Goal: Task Accomplishment & Management: Complete application form

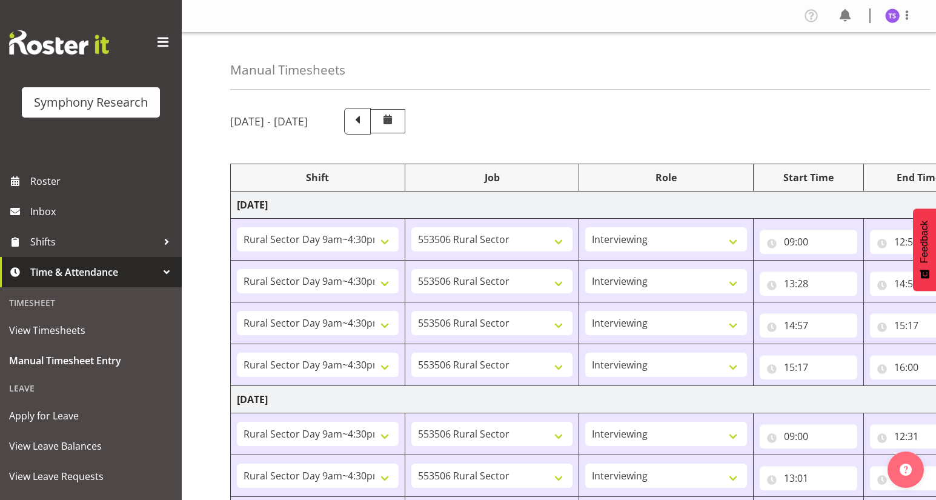
select select "81561"
select select "10587"
select select "47"
select select "81561"
select select "10587"
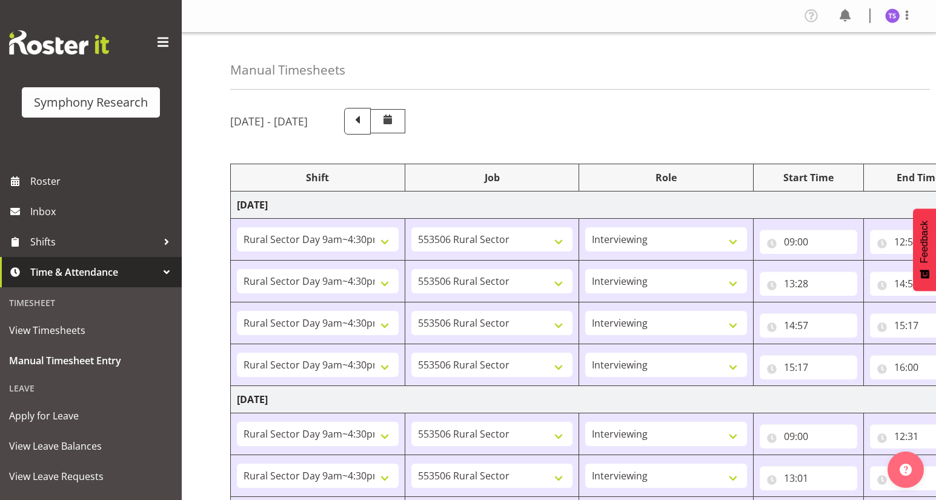
select select "47"
select select "81561"
select select "10587"
select select "47"
select select "81561"
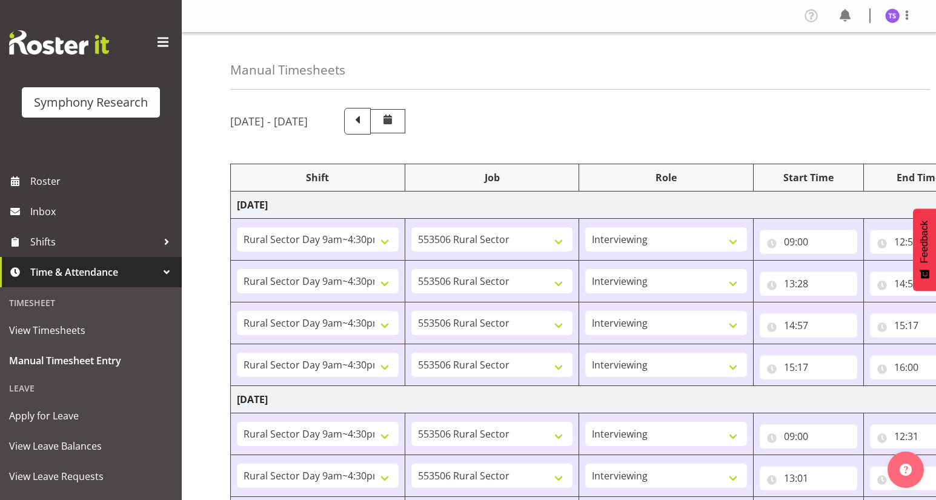
select select "10587"
select select "47"
select select "81561"
select select "10587"
select select "47"
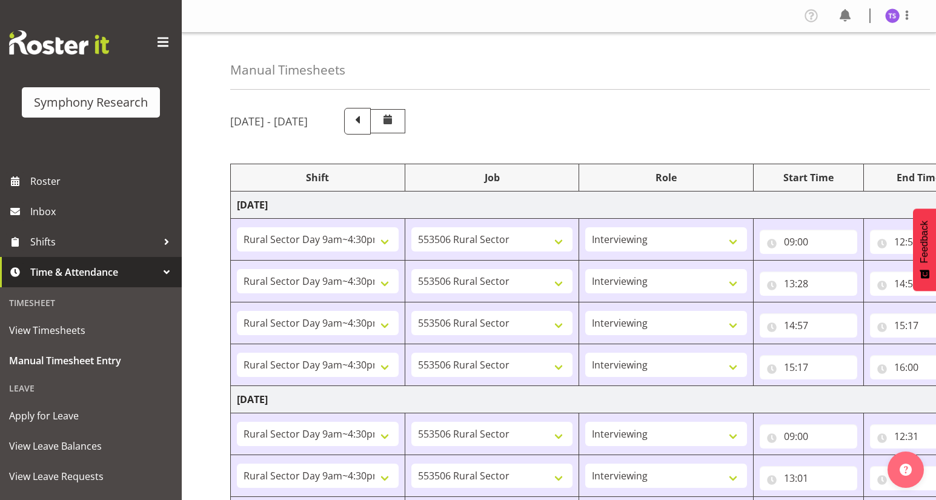
select select "81561"
select select "10587"
select select "47"
select select "81298"
select select "10587"
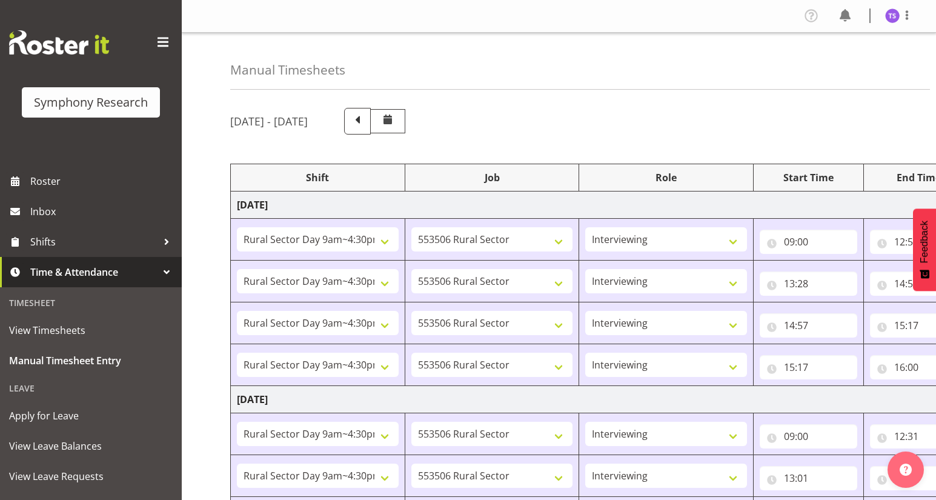
select select "47"
select select "41604"
select select "10527"
select select "47"
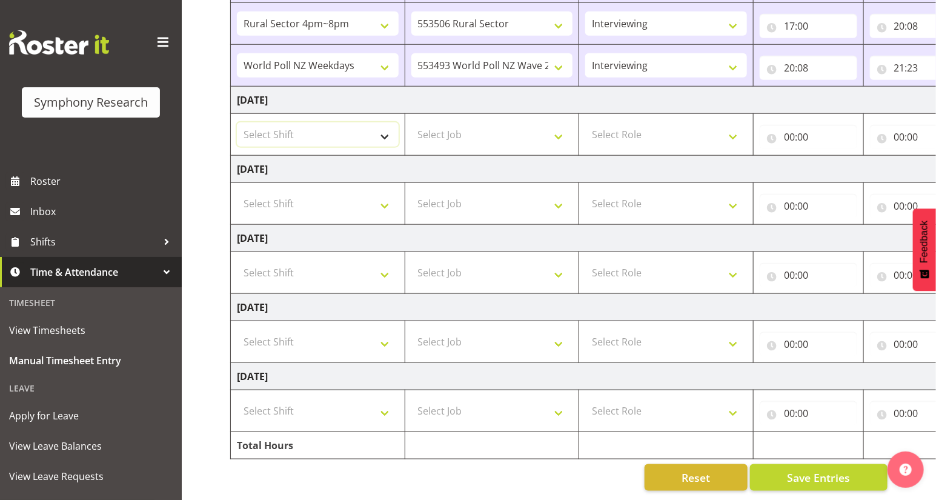
click at [384, 131] on select "Select Shift !!Weekend Residential (Roster IT Shift Label) *Business 9/10am ~ 4…" at bounding box center [318, 134] width 162 height 24
select select "81561"
click at [237, 122] on select "Select Shift !!Weekend Residential (Roster IT Shift Label) *Business 9/10am ~ 4…" at bounding box center [318, 134] width 162 height 24
click at [561, 129] on select "Select Job 550060 IF Admin 553492 World Poll Aus Wave 2 Main 2025 553493 World …" at bounding box center [492, 134] width 162 height 24
select select "10587"
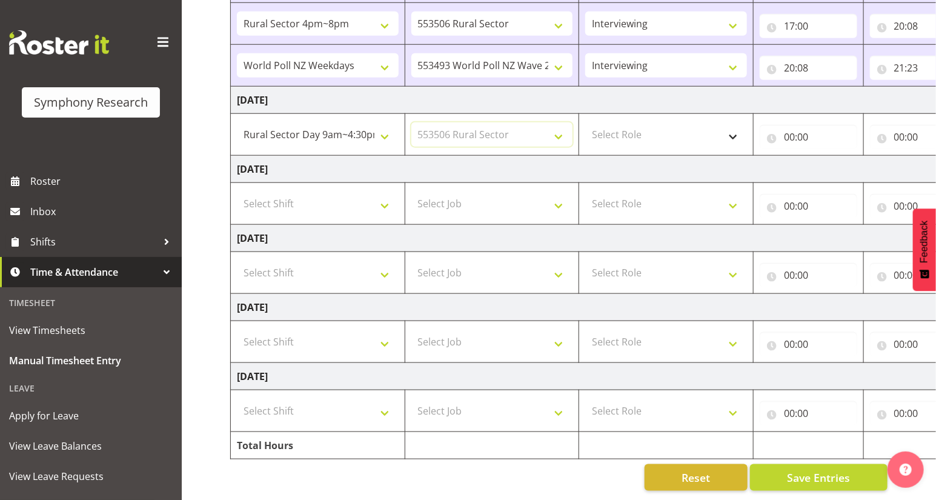
click at [411, 122] on select "Select Job 550060 IF Admin 553492 World Poll Aus Wave 2 Main 2025 553493 World …" at bounding box center [492, 134] width 162 height 24
click at [728, 128] on select "Select Role Briefing Interviewing" at bounding box center [666, 134] width 162 height 24
select select "47"
click at [585, 122] on select "Select Role Briefing Interviewing" at bounding box center [666, 134] width 162 height 24
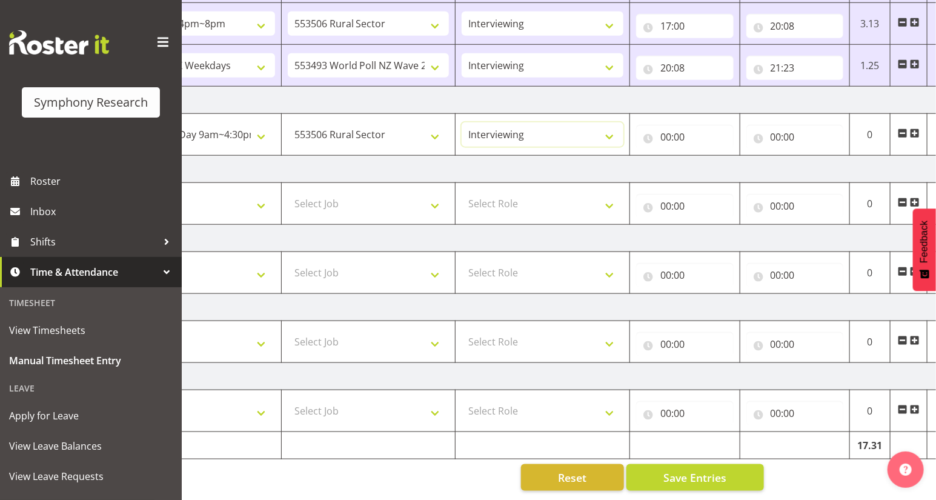
scroll to position [0, 142]
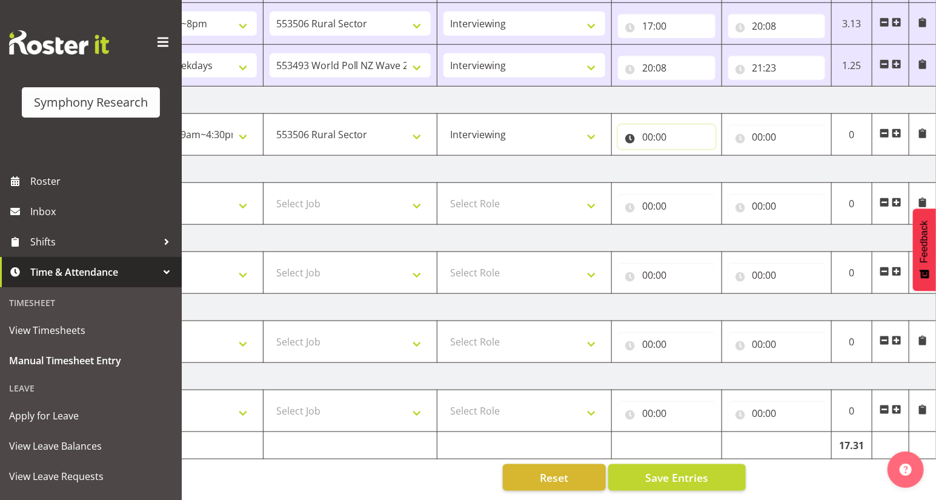
click at [657, 135] on input "00:00" at bounding box center [667, 137] width 98 height 24
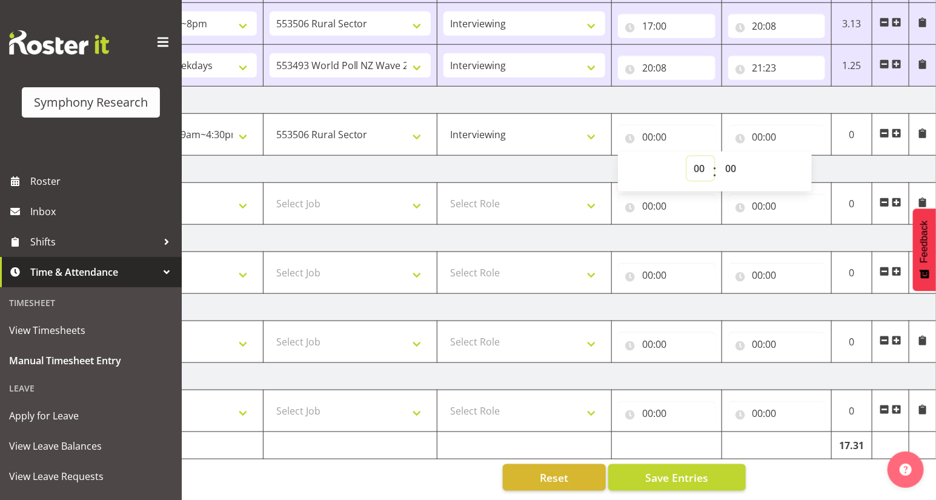
drag, startPoint x: 702, startPoint y: 164, endPoint x: 695, endPoint y: 161, distance: 7.9
click at [702, 164] on select "00 01 02 03 04 05 06 07 08 09 10 11 12 13 14 15 16 17 18 19 20 21 22 23" at bounding box center [700, 168] width 27 height 24
select select "9"
click at [687, 156] on select "00 01 02 03 04 05 06 07 08 09 10 11 12 13 14 15 16 17 18 19 20 21 22 23" at bounding box center [700, 168] width 27 height 24
type input "09:00"
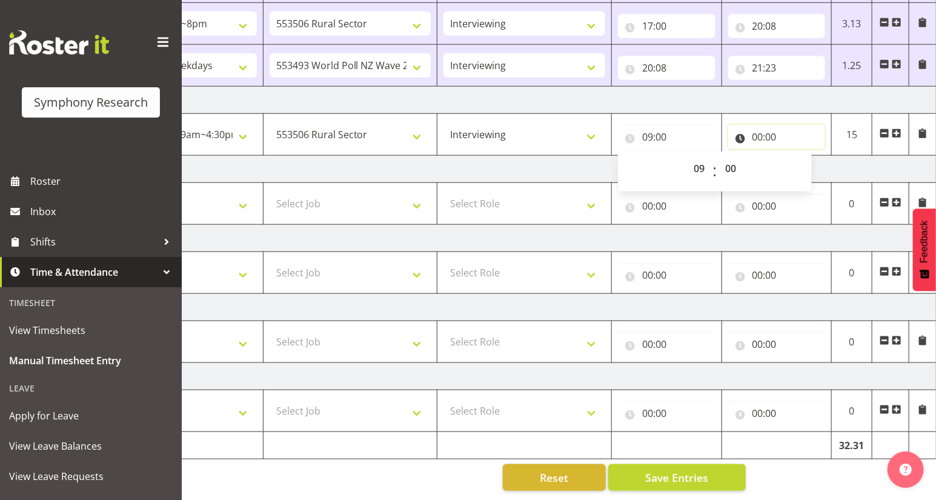
click at [763, 136] on input "00:00" at bounding box center [777, 137] width 98 height 24
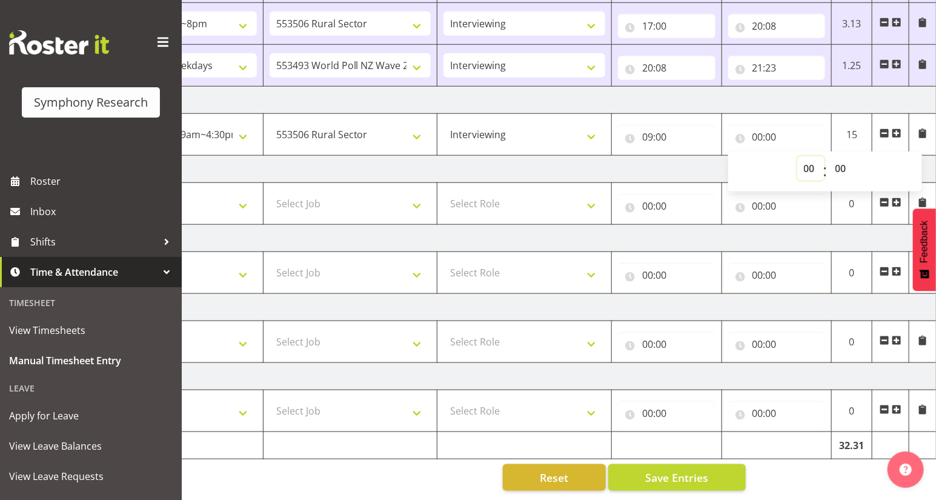
click at [806, 165] on select "00 01 02 03 04 05 06 07 08 09 10 11 12 13 14 15 16 17 18 19 20 21 22 23" at bounding box center [810, 168] width 27 height 24
select select "12"
click at [797, 156] on select "00 01 02 03 04 05 06 07 08 09 10 11 12 13 14 15 16 17 18 19 20 21 22 23" at bounding box center [810, 168] width 27 height 24
type input "12:00"
click at [840, 162] on select "00 01 02 03 04 05 06 07 08 09 10 11 12 13 14 15 16 17 18 19 20 21 22 23 24 25 2…" at bounding box center [842, 168] width 27 height 24
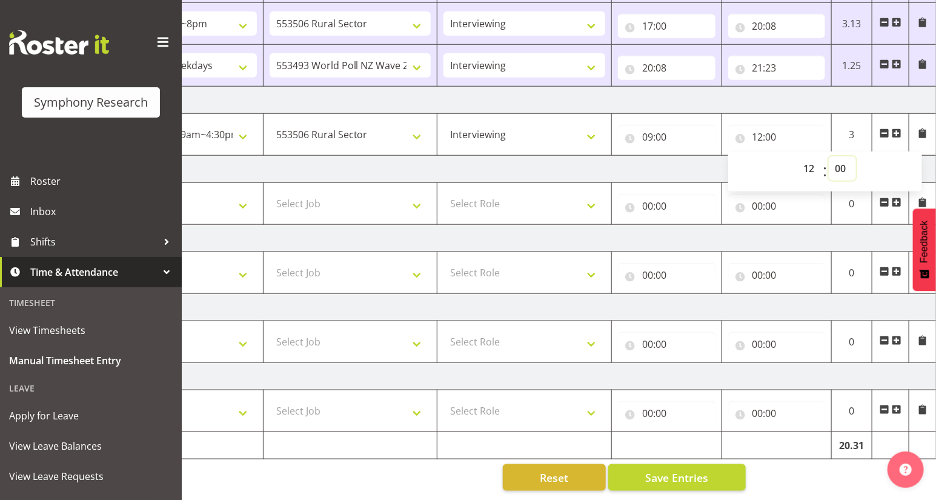
select select "31"
click at [829, 156] on select "00 01 02 03 04 05 06 07 08 09 10 11 12 13 14 15 16 17 18 19 20 21 22 23 24 25 2…" at bounding box center [842, 168] width 27 height 24
type input "12:31"
click at [895, 128] on span at bounding box center [897, 133] width 10 height 10
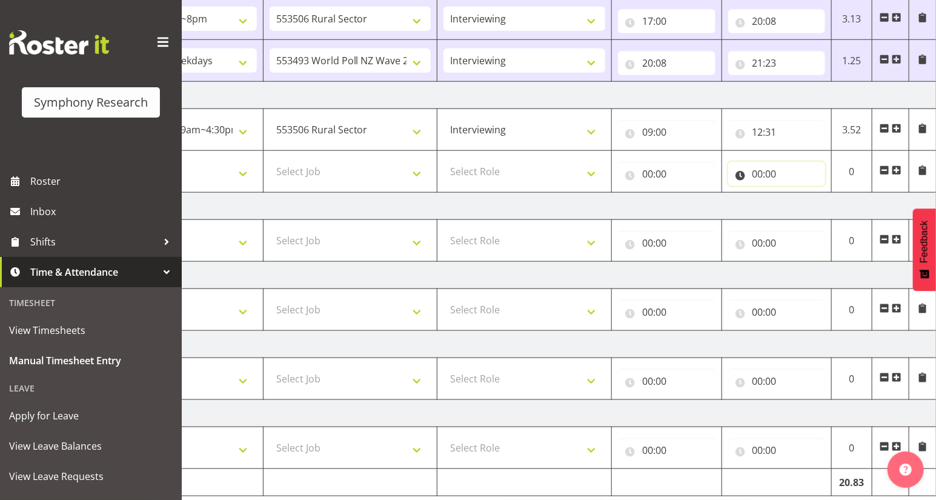
click at [755, 171] on input "00:00" at bounding box center [777, 174] width 98 height 24
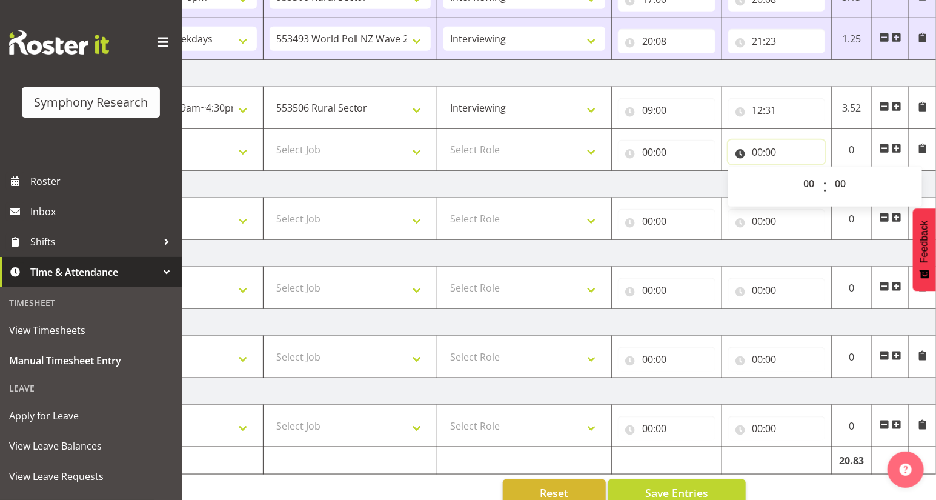
scroll to position [540, 0]
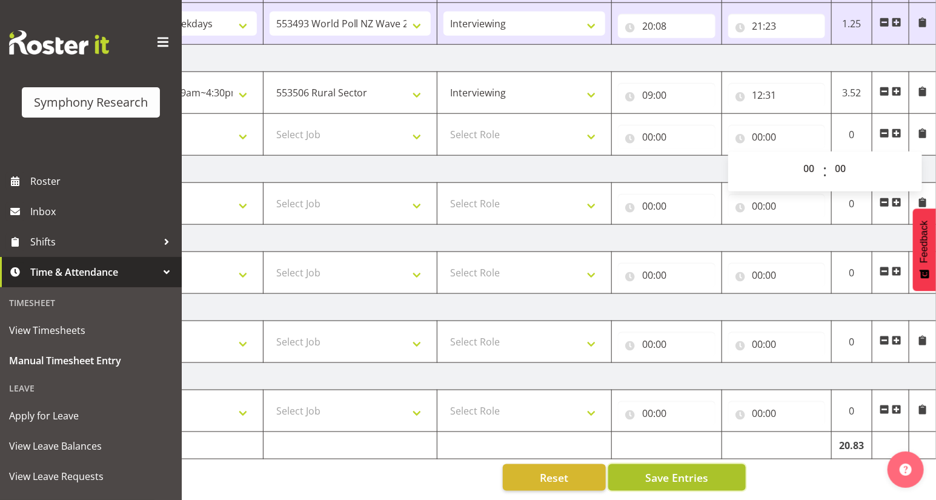
click at [706, 471] on span "Save Entries" at bounding box center [676, 477] width 63 height 16
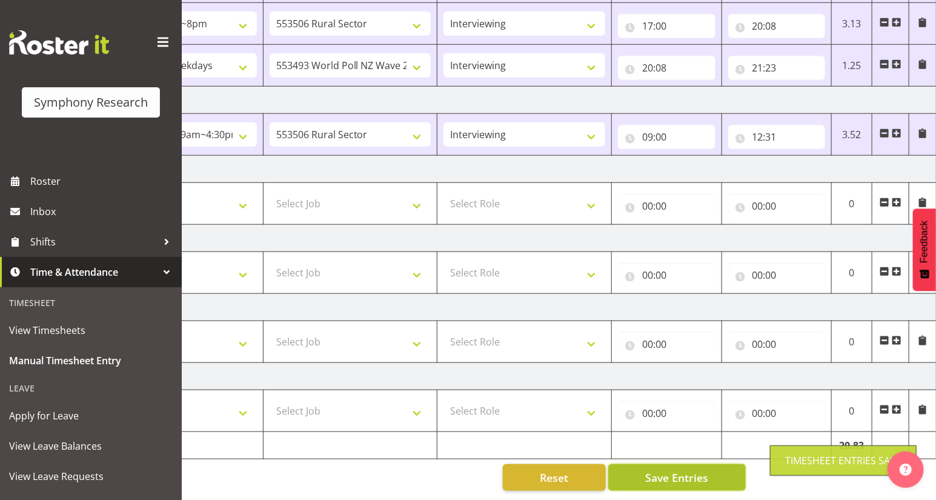
scroll to position [498, 0]
